Goal: Transaction & Acquisition: Purchase product/service

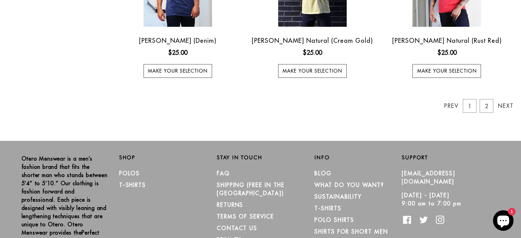
scroll to position [649, 0]
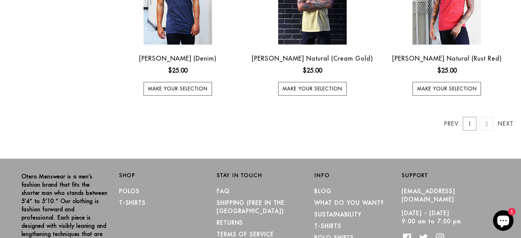
click at [485, 125] on link "2" at bounding box center [487, 124] width 14 height 14
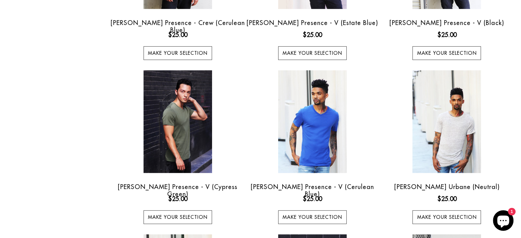
scroll to position [357, 0]
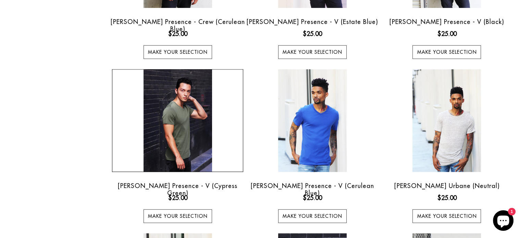
click at [180, 135] on img at bounding box center [178, 120] width 69 height 103
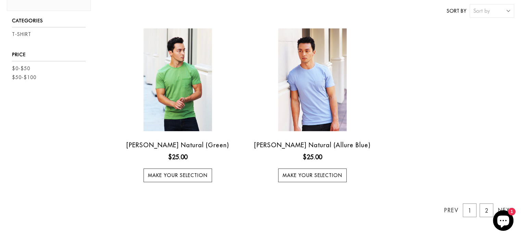
scroll to position [70, 0]
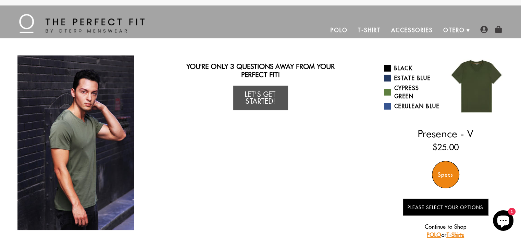
click at [479, 79] on img at bounding box center [477, 87] width 62 height 62
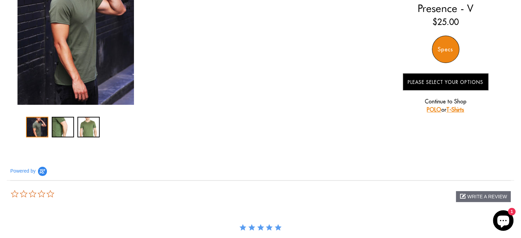
scroll to position [126, 0]
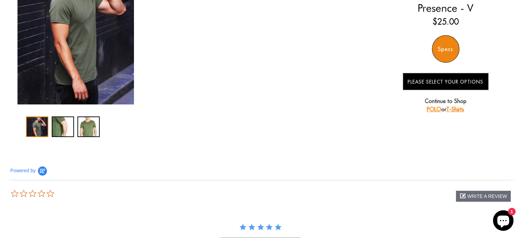
click at [50, 125] on div at bounding box center [75, 127] width 99 height 21
click at [53, 126] on div "2 / 3" at bounding box center [63, 127] width 22 height 21
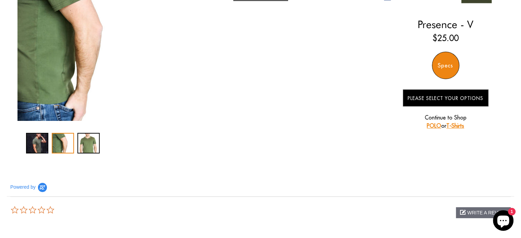
scroll to position [110, 0]
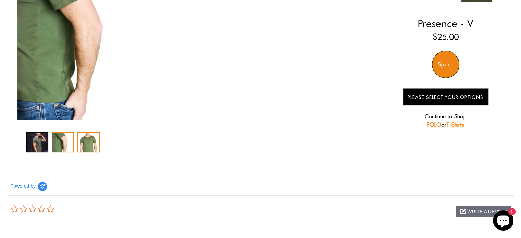
click at [91, 141] on div "3 / 3" at bounding box center [88, 142] width 22 height 21
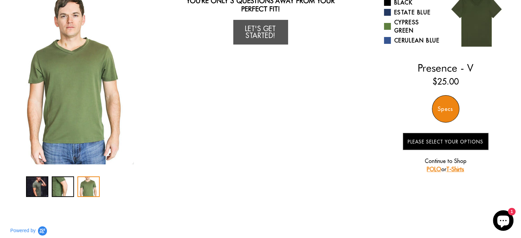
scroll to position [66, 0]
click at [91, 141] on img "3 / 3" at bounding box center [75, 77] width 117 height 175
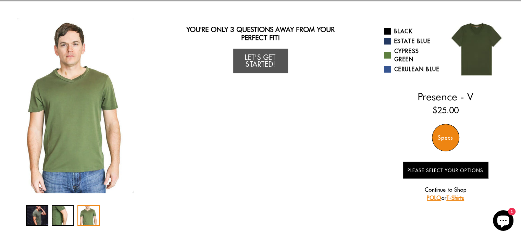
scroll to position [0, 0]
